Goal: Communication & Community: Answer question/provide support

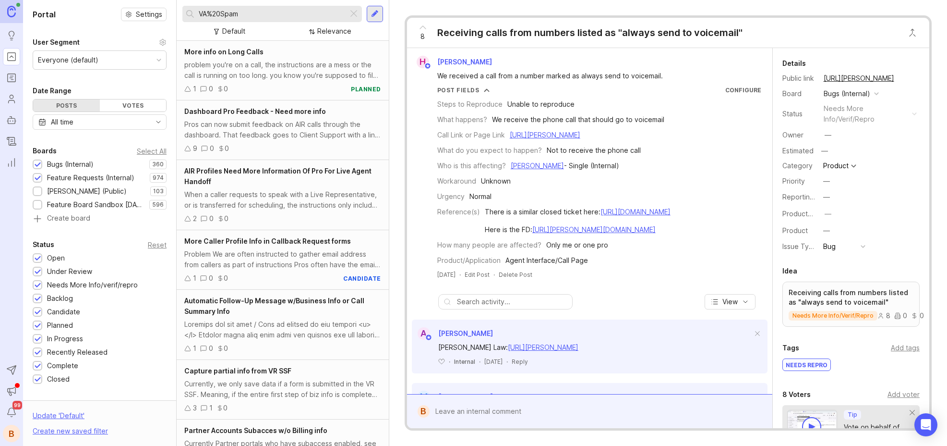
click at [354, 14] on div at bounding box center [354, 14] width 12 height 12
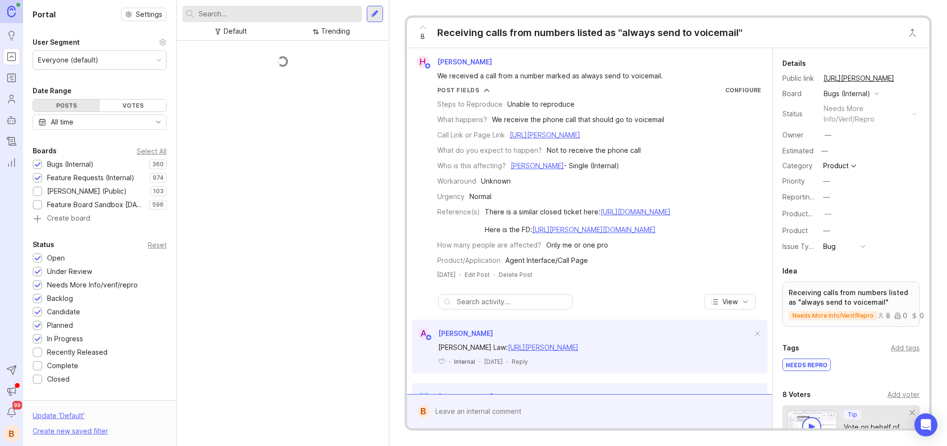
click at [310, 12] on input "text" at bounding box center [278, 14] width 159 height 11
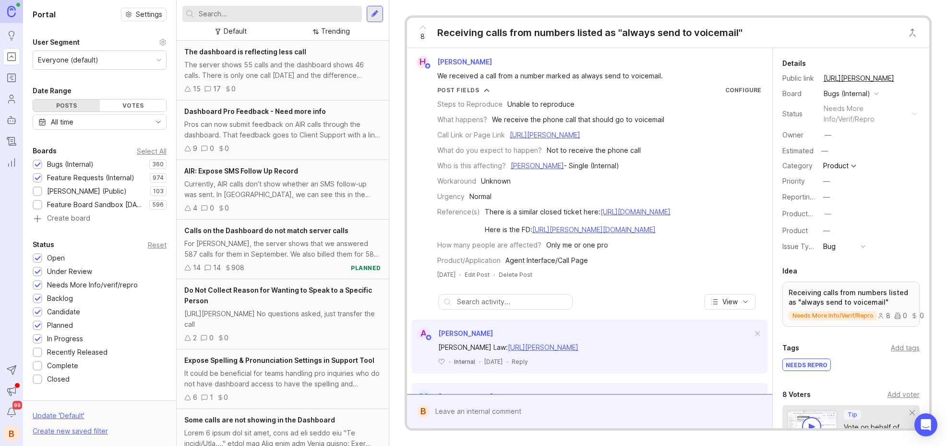
click at [302, 74] on div "The server shows 55 calls and the dashboard shows 46 calls. There is only one c…" at bounding box center [282, 70] width 197 height 21
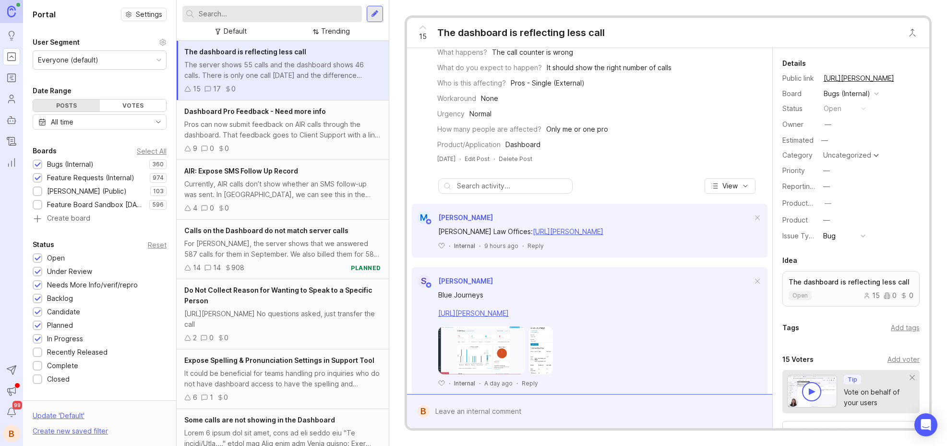
scroll to position [97, 0]
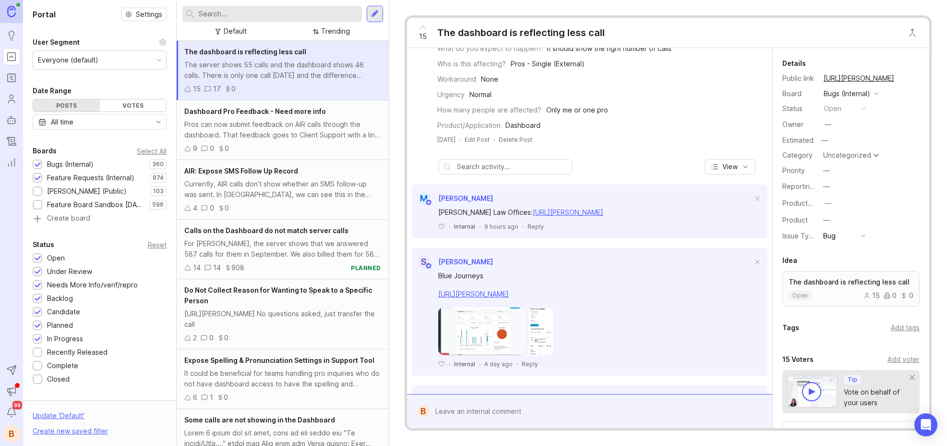
click at [465, 407] on div at bounding box center [597, 411] width 334 height 18
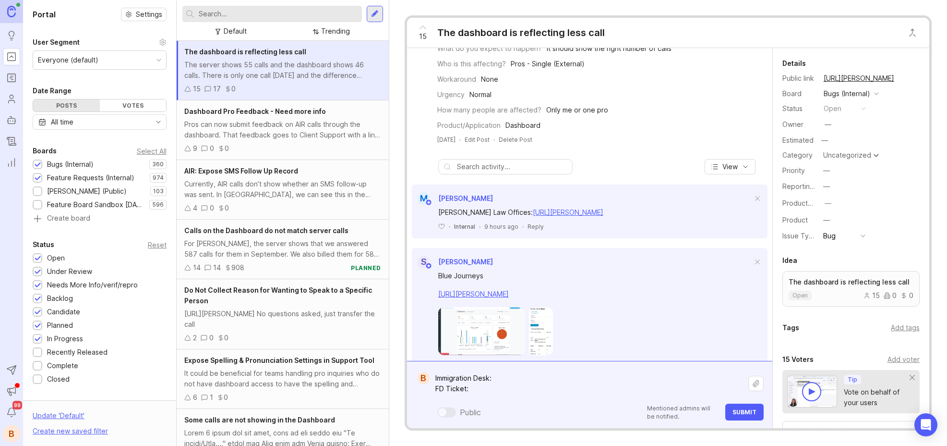
paste textarea "[URL][PERSON_NAME][DOMAIN_NAME]"
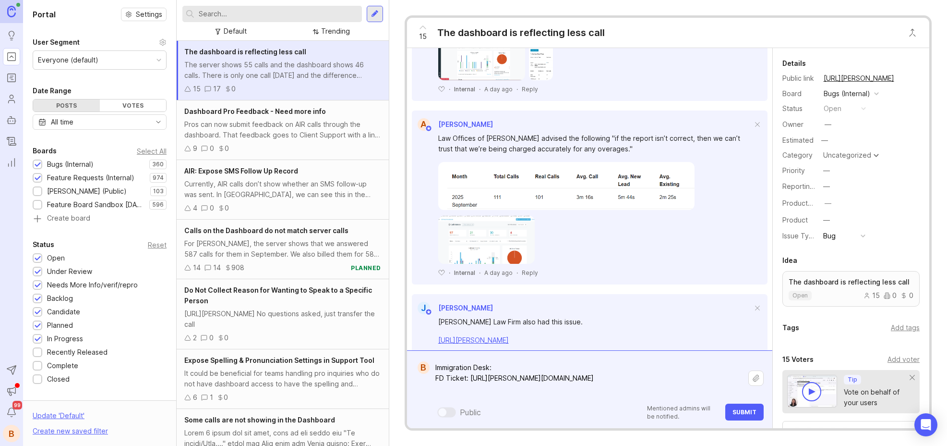
scroll to position [352, 0]
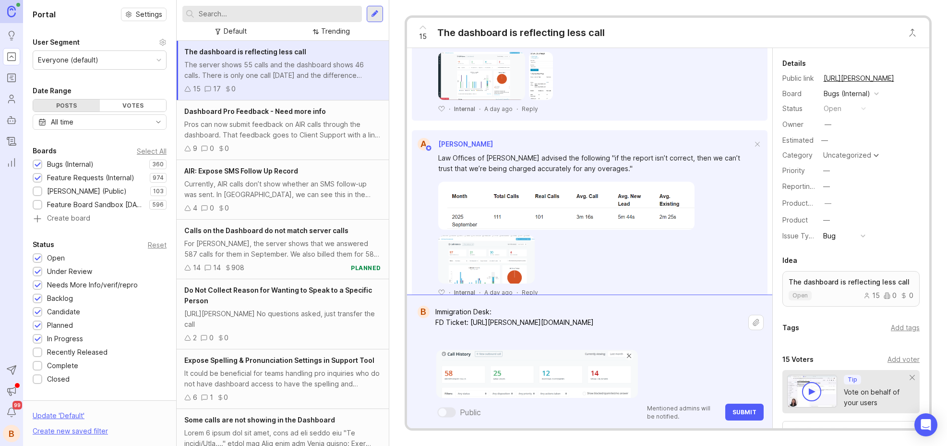
click at [421, 26] on icon at bounding box center [423, 28] width 12 height 12
click at [640, 331] on textarea "Immigration Desk: FD Ticket: https://smith.freshdesk.com/a/tickets/1443957" at bounding box center [589, 322] width 319 height 39
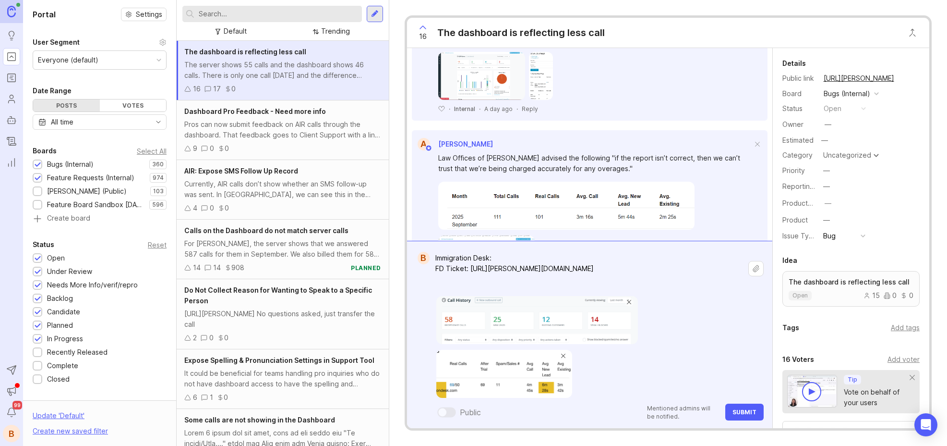
click at [530, 255] on textarea "Immigration Desk: FD Ticket: https://smith.freshdesk.com/a/tickets/1443957" at bounding box center [589, 268] width 319 height 39
paste textarea "[URL][PERSON_NAME]"
type textarea "Immigration Desk: https://agent.smith.ai/pro/company/8008/ FD Ticket: https://s…"
click at [744, 407] on button "Submit" at bounding box center [745, 411] width 38 height 17
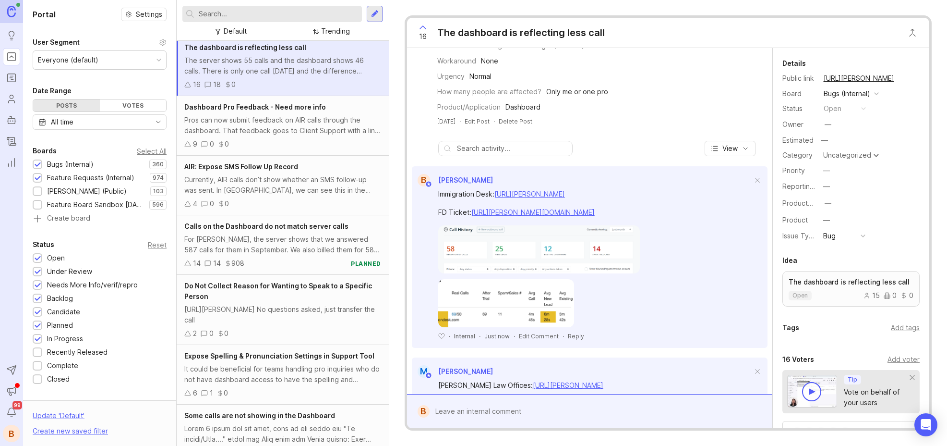
scroll to position [0, 0]
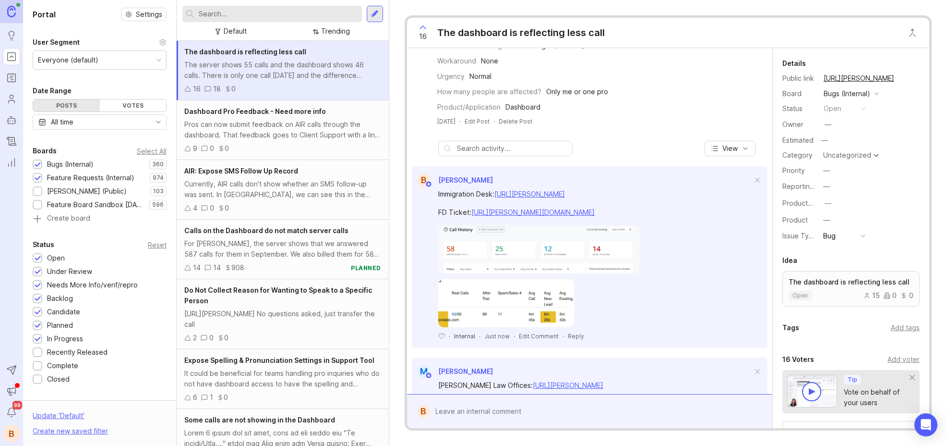
click at [608, 31] on div "16 The dashboard is reflecting less call" at bounding box center [508, 33] width 203 height 30
click at [584, 32] on div "The dashboard is reflecting less call" at bounding box center [521, 32] width 168 height 13
click at [603, 33] on div "The dashboard is reflecting less call" at bounding box center [521, 32] width 168 height 13
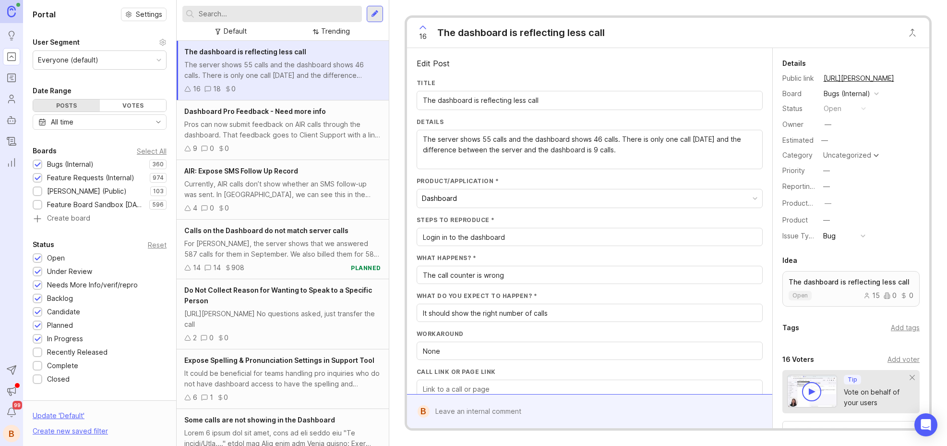
click at [607, 64] on div "Edit Post" at bounding box center [590, 64] width 346 height 12
click at [263, 85] on div "16 18 0" at bounding box center [282, 89] width 197 height 11
